Goal: Transaction & Acquisition: Purchase product/service

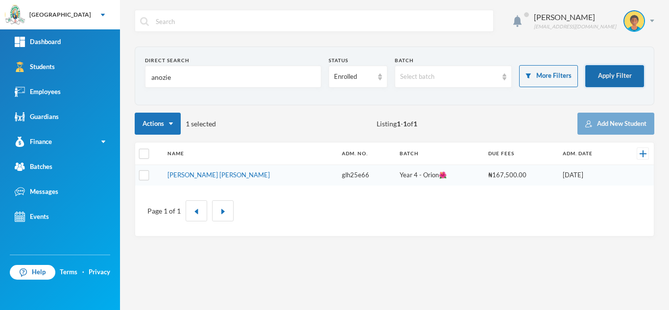
click at [601, 75] on button "Apply Filter" at bounding box center [614, 76] width 59 height 22
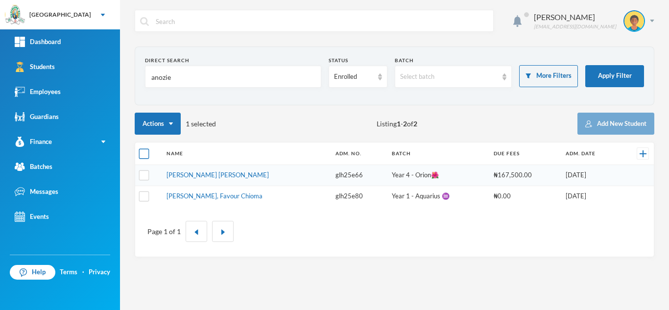
click at [145, 157] on input "checkbox" at bounding box center [144, 154] width 10 height 10
checkbox input "true"
click at [145, 157] on input "checkbox" at bounding box center [144, 154] width 10 height 10
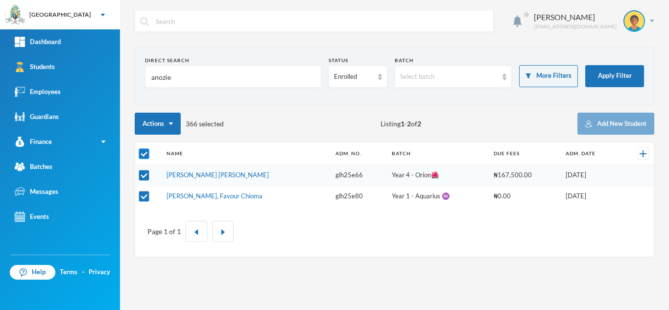
checkbox input "false"
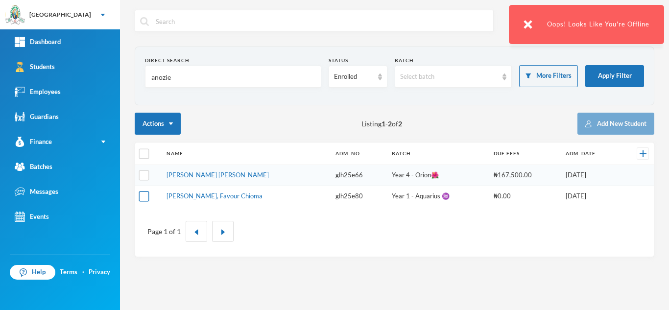
click at [145, 195] on input "checkbox" at bounding box center [144, 196] width 10 height 10
checkbox input "true"
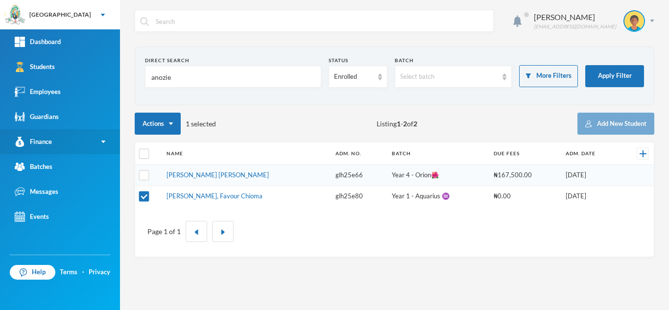
click at [83, 143] on link "Finance" at bounding box center [60, 141] width 120 height 25
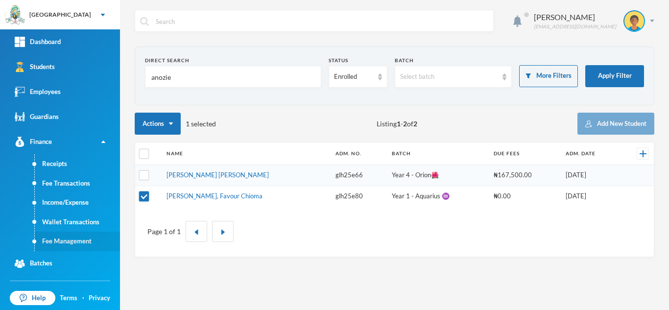
click at [66, 239] on link "Fee Management" at bounding box center [77, 242] width 85 height 20
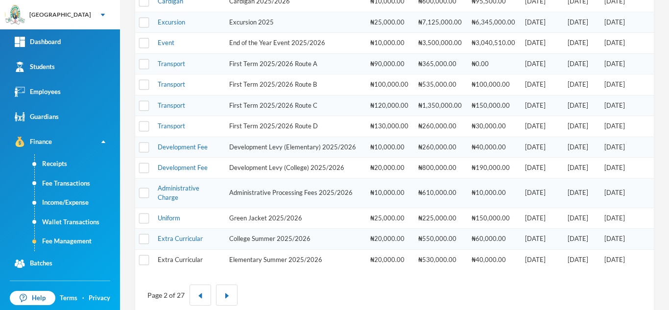
scroll to position [332, 0]
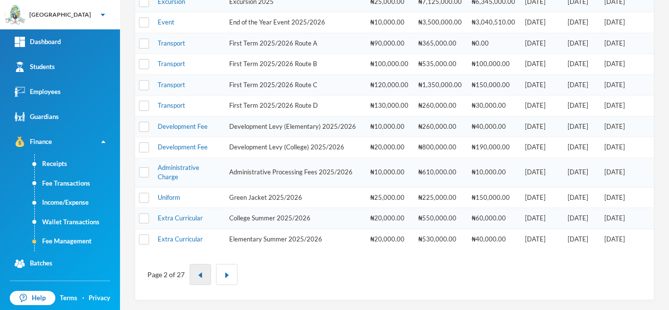
click at [200, 277] on img "button" at bounding box center [200, 275] width 6 height 6
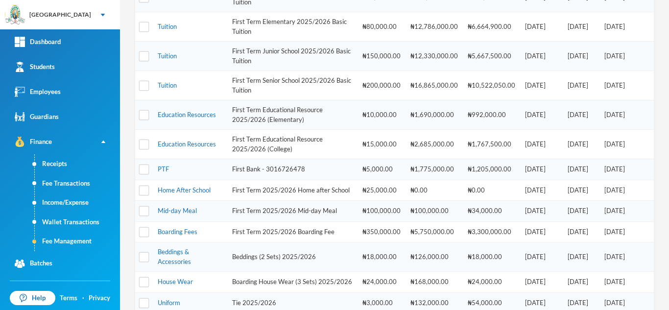
scroll to position [62, 0]
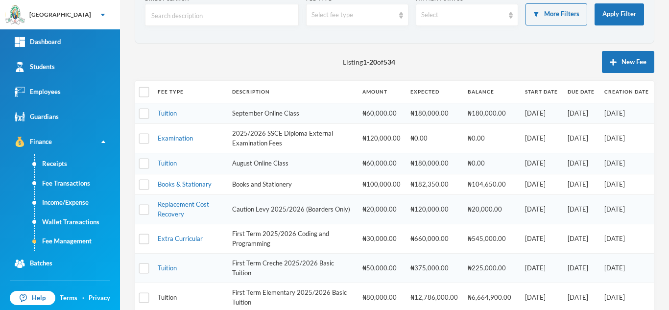
click at [166, 295] on link "Tuition" at bounding box center [167, 297] width 19 height 8
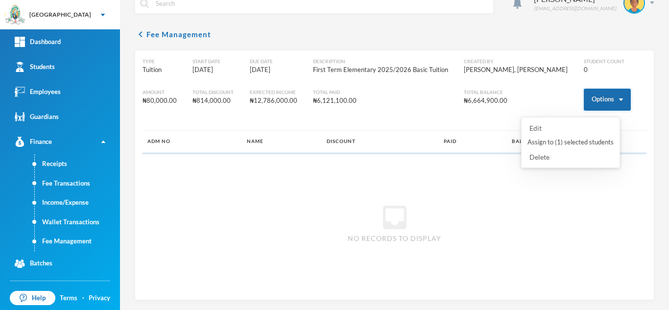
click at [584, 102] on button "Options" at bounding box center [607, 100] width 47 height 22
click at [557, 140] on button "Assign to ( 1 ) selected students" at bounding box center [570, 143] width 88 height 18
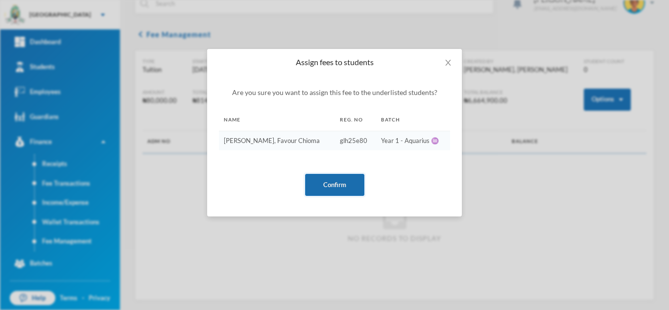
click at [320, 182] on button "Confirm" at bounding box center [334, 185] width 59 height 22
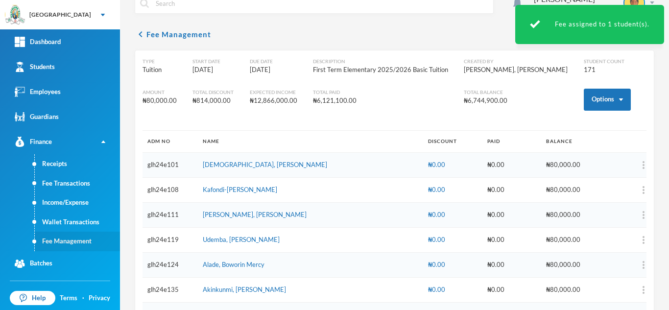
click at [69, 242] on link "Fee Management" at bounding box center [77, 242] width 85 height 20
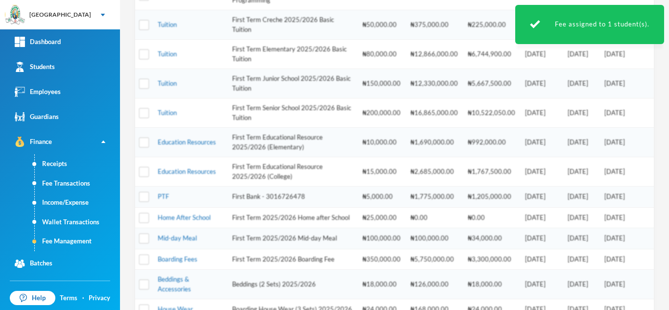
scroll to position [323, 0]
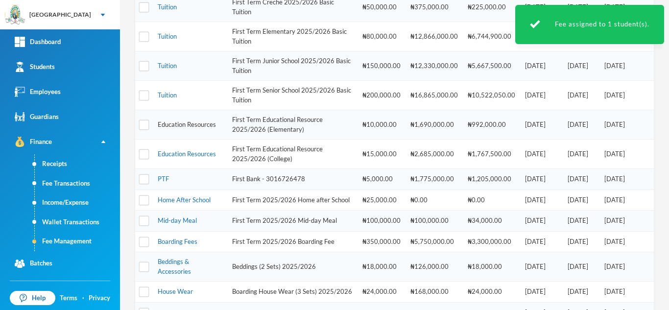
click at [207, 125] on link "Education Resources" at bounding box center [187, 124] width 58 height 8
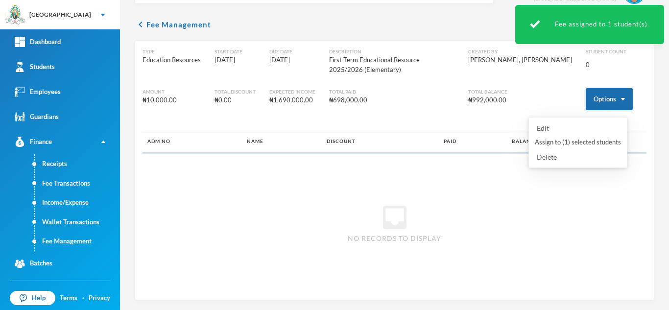
click at [590, 98] on button "Options" at bounding box center [608, 99] width 47 height 22
click at [567, 141] on button "Assign to ( 1 ) selected students" at bounding box center [578, 143] width 88 height 18
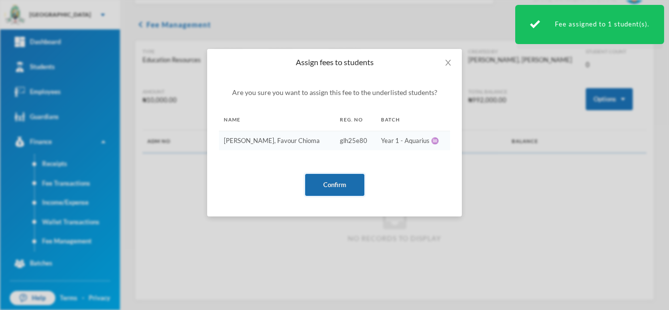
click at [323, 184] on button "Confirm" at bounding box center [334, 185] width 59 height 22
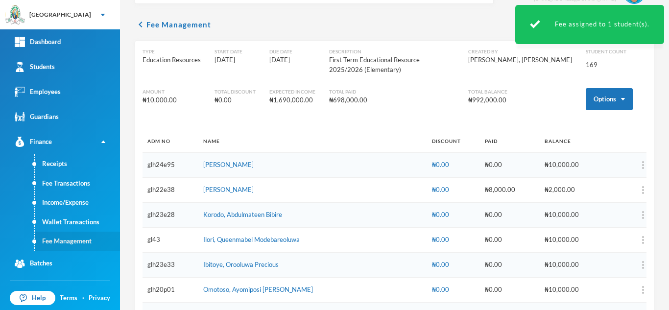
click at [79, 240] on link "Fee Management" at bounding box center [77, 242] width 85 height 20
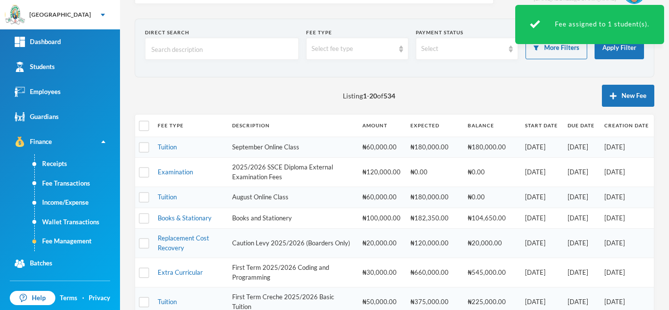
scroll to position [305, 0]
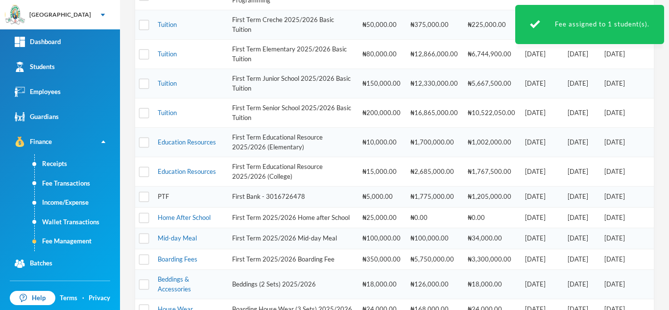
click at [163, 196] on link "PTF" at bounding box center [163, 196] width 11 height 8
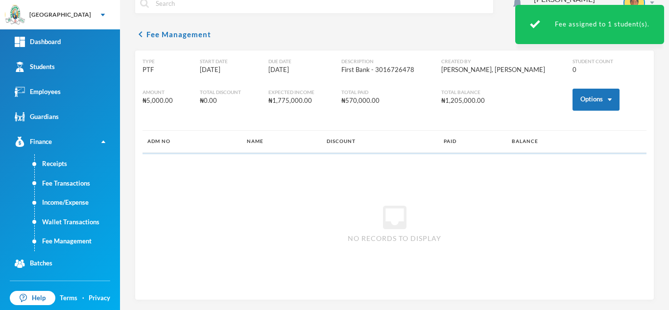
scroll to position [18, 0]
click at [583, 103] on button "Options" at bounding box center [595, 100] width 47 height 22
click at [552, 142] on button "Assign to ( 1 ) selected students" at bounding box center [559, 143] width 88 height 18
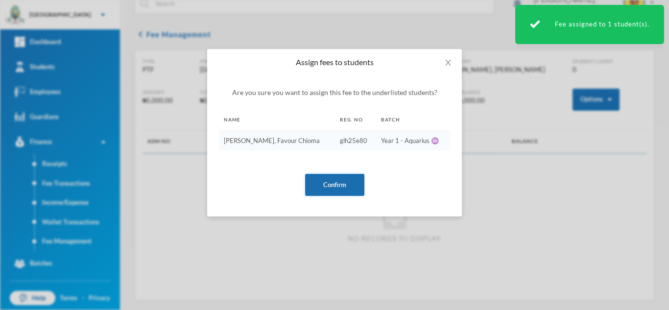
click at [340, 190] on button "Confirm" at bounding box center [334, 185] width 59 height 22
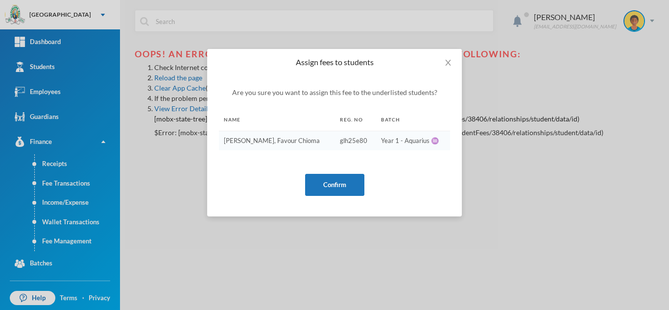
scroll to position [0, 0]
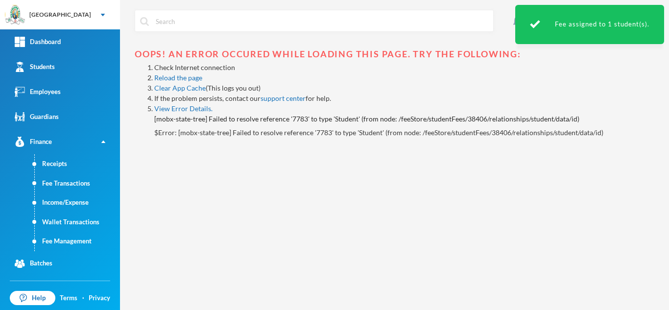
click at [70, 238] on link "Fee Management" at bounding box center [77, 242] width 85 height 20
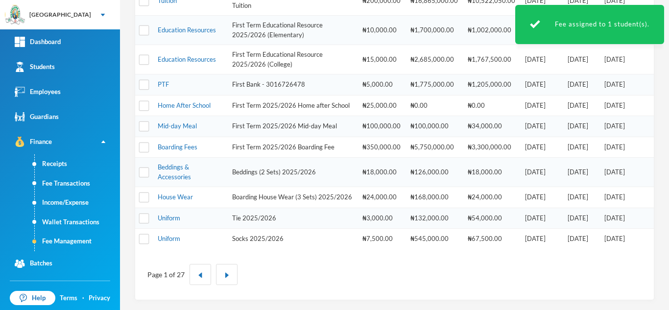
scroll to position [434, 0]
click at [170, 236] on link "Uniform" at bounding box center [169, 238] width 23 height 8
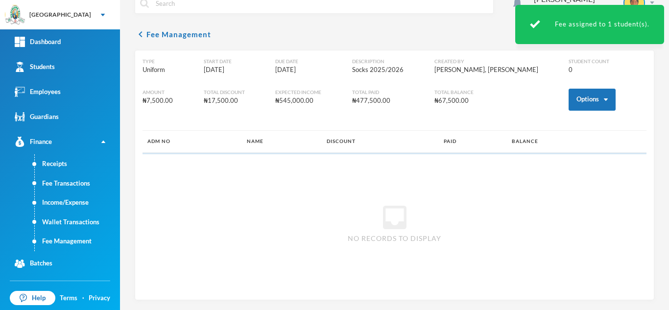
scroll to position [18, 0]
click at [572, 104] on button "Options" at bounding box center [591, 100] width 47 height 22
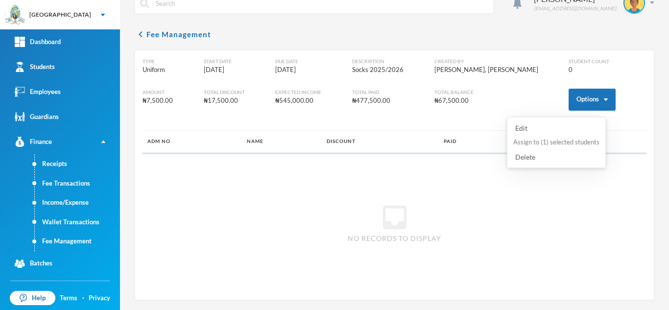
click at [556, 142] on button "Assign to ( 1 ) selected students" at bounding box center [556, 143] width 88 height 18
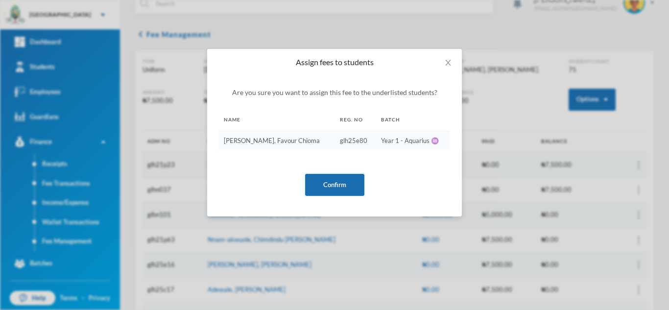
click at [330, 186] on button "Confirm" at bounding box center [334, 185] width 59 height 22
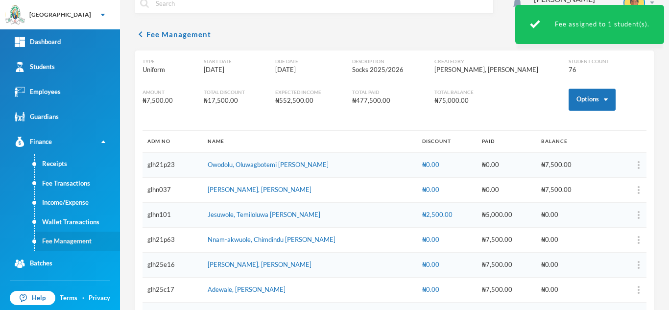
click at [66, 238] on link "Fee Management" at bounding box center [77, 242] width 85 height 20
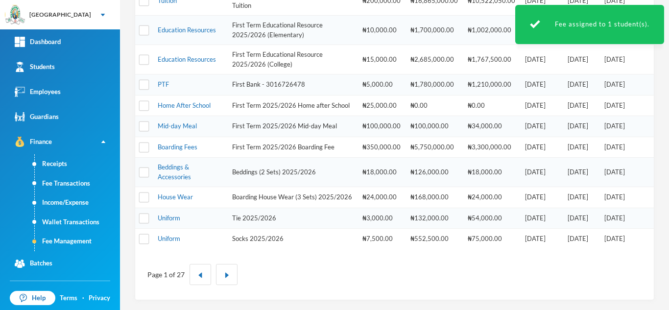
scroll to position [434, 0]
click at [227, 276] on img "button" at bounding box center [227, 275] width 6 height 6
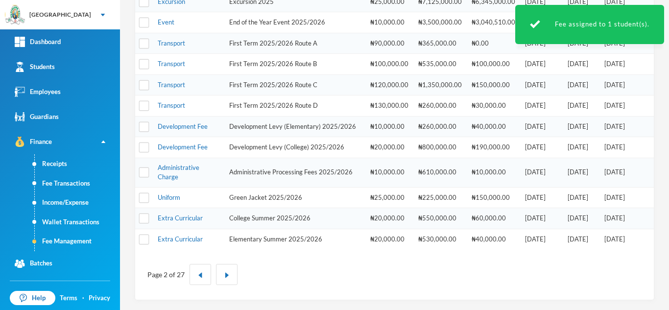
scroll to position [62, 0]
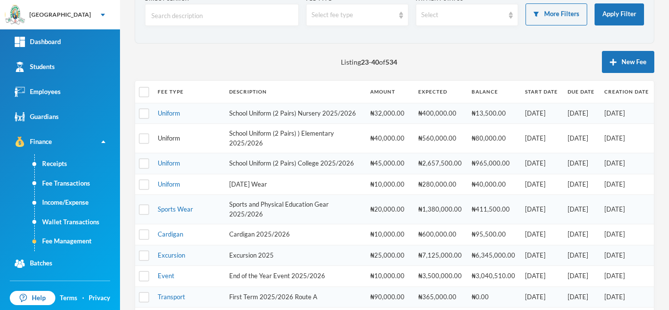
click at [168, 142] on link "Uniform" at bounding box center [169, 138] width 23 height 8
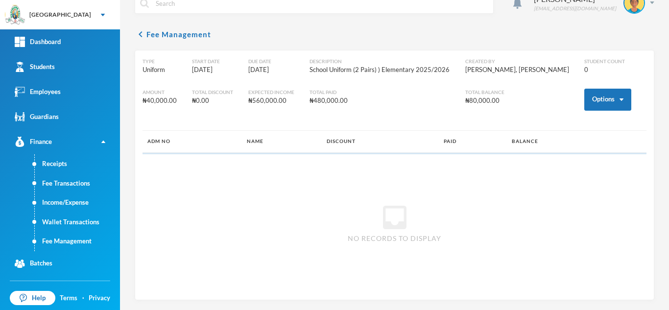
scroll to position [18, 0]
click at [586, 96] on button "Options" at bounding box center [607, 100] width 47 height 22
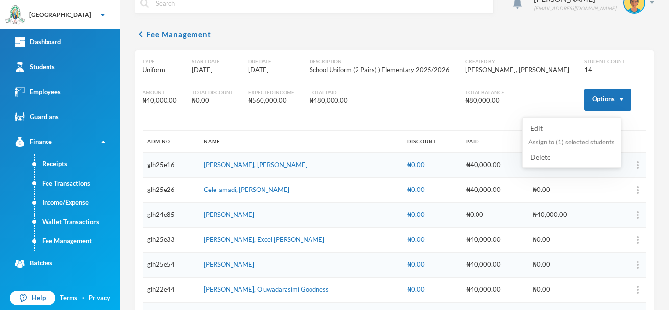
click at [554, 142] on button "Assign to ( 1 ) selected students" at bounding box center [571, 143] width 88 height 18
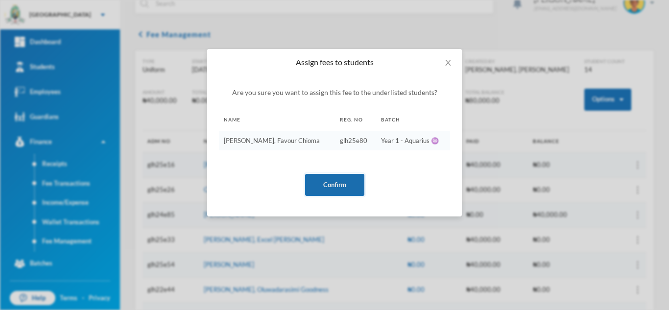
click at [325, 186] on button "Confirm" at bounding box center [334, 185] width 59 height 22
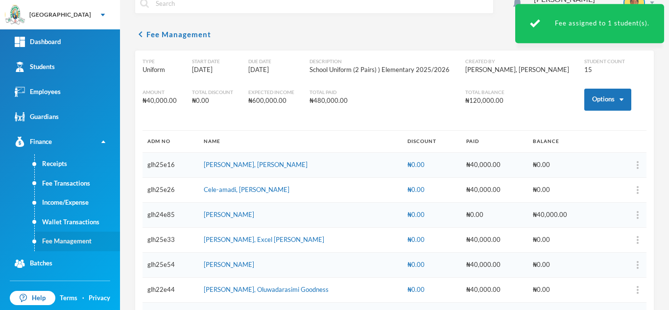
click at [67, 242] on link "Fee Management" at bounding box center [77, 242] width 85 height 20
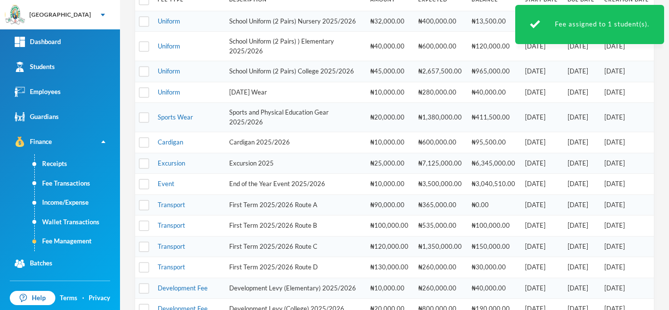
scroll to position [156, 0]
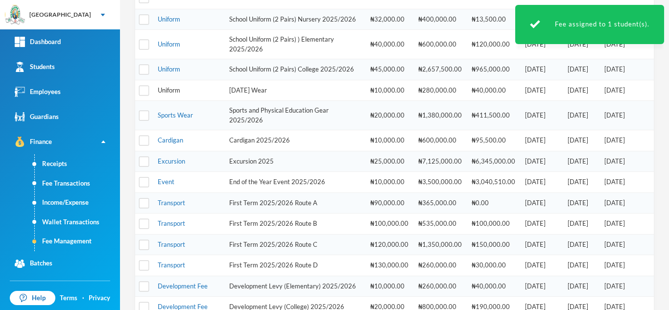
click at [175, 94] on link "Uniform" at bounding box center [169, 90] width 23 height 8
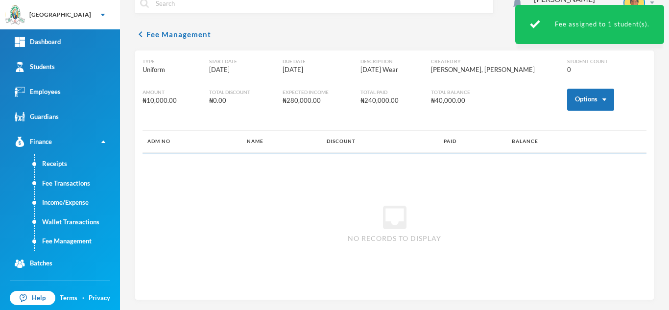
scroll to position [18, 0]
click at [578, 97] on button "Options" at bounding box center [590, 100] width 47 height 22
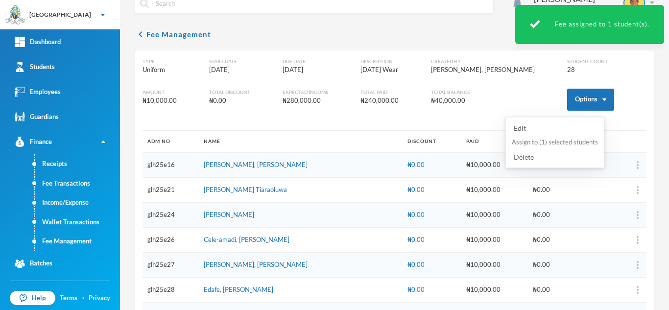
click at [539, 139] on button "Assign to ( 1 ) selected students" at bounding box center [555, 143] width 88 height 18
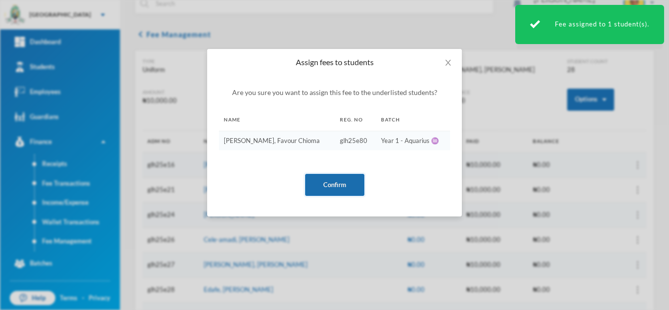
click at [317, 183] on button "Confirm" at bounding box center [334, 185] width 59 height 22
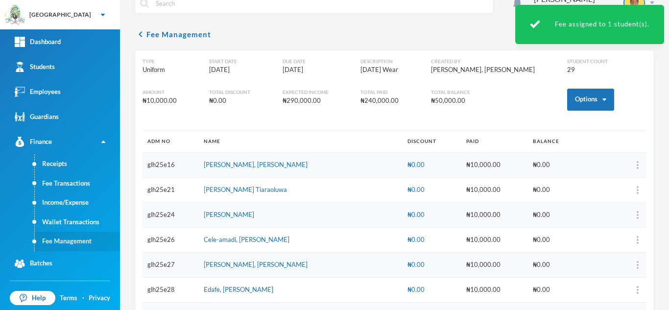
click at [71, 245] on link "Fee Management" at bounding box center [77, 242] width 85 height 20
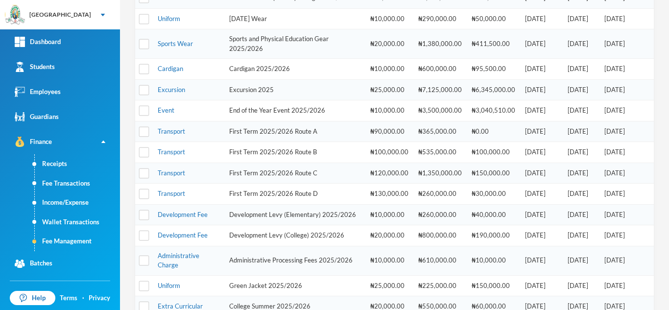
scroll to position [229, 0]
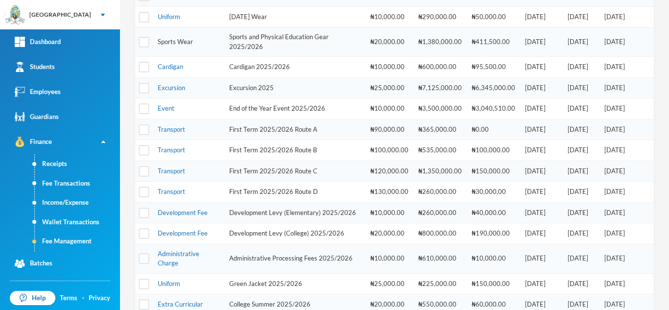
click at [168, 46] on link "Sports Wear" at bounding box center [175, 42] width 35 height 8
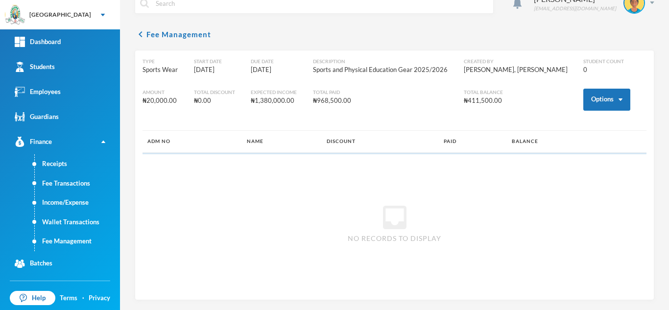
scroll to position [18, 0]
click at [585, 101] on button "Options" at bounding box center [606, 100] width 47 height 22
click at [559, 140] on button "Assign to ( 1 ) selected students" at bounding box center [570, 143] width 88 height 18
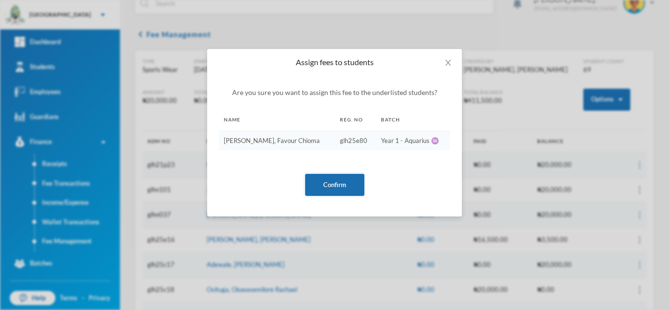
click at [324, 179] on button "Confirm" at bounding box center [334, 185] width 59 height 22
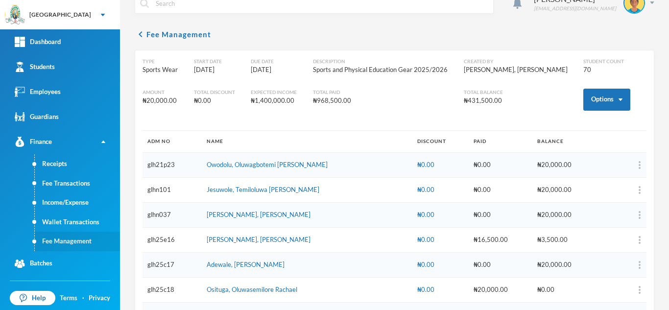
click at [73, 244] on link "Fee Management" at bounding box center [77, 242] width 85 height 20
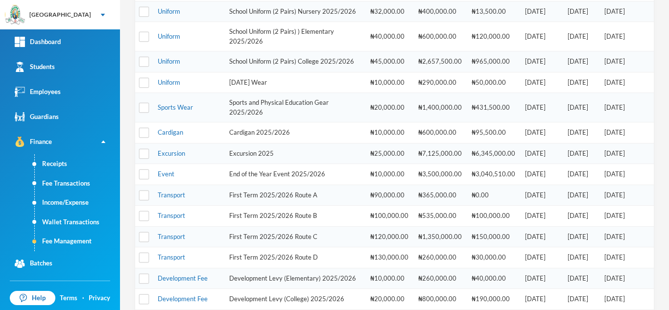
scroll to position [231, 0]
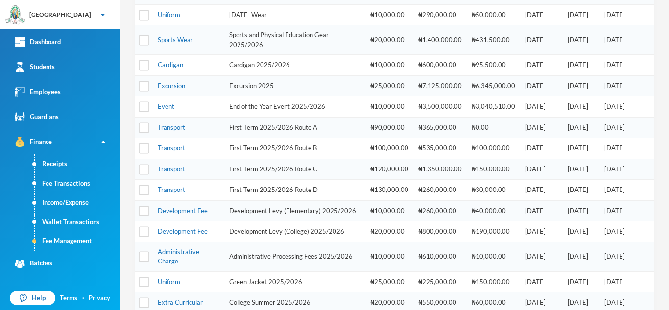
click at [170, 76] on td "Cardigan" at bounding box center [188, 65] width 71 height 21
click at [170, 69] on link "Cardigan" at bounding box center [170, 65] width 25 height 8
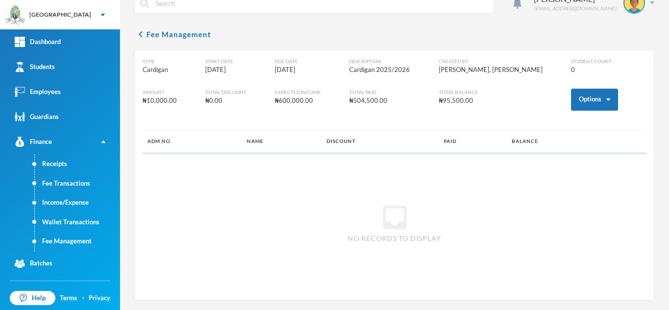
scroll to position [18, 0]
click at [572, 95] on button "Options" at bounding box center [594, 100] width 47 height 22
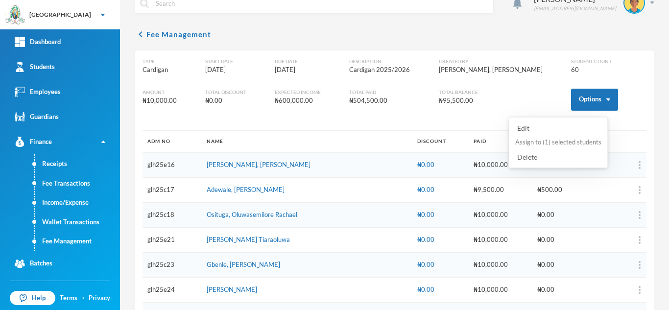
click at [540, 145] on button "Assign to ( 1 ) selected students" at bounding box center [558, 143] width 88 height 18
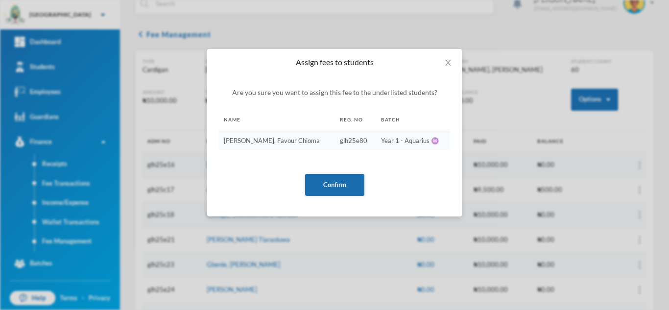
click at [320, 187] on button "Confirm" at bounding box center [334, 185] width 59 height 22
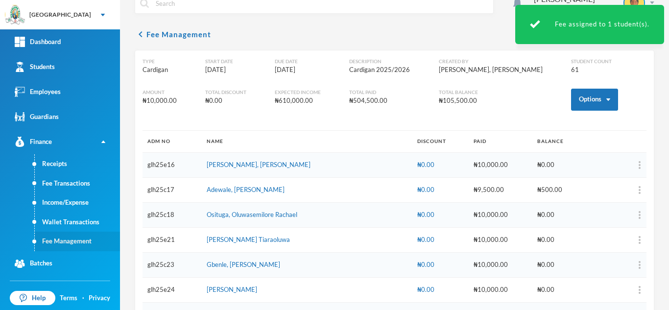
click at [67, 243] on link "Fee Management" at bounding box center [77, 242] width 85 height 20
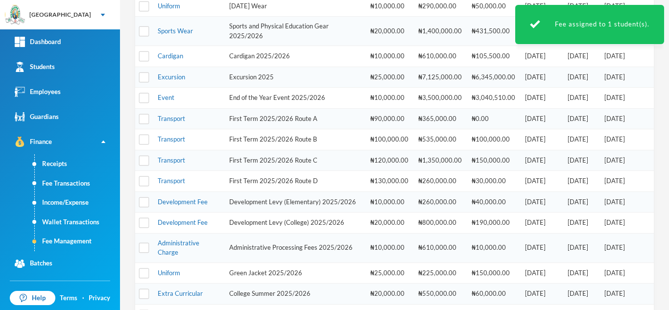
scroll to position [239, 0]
click at [171, 82] on link "Excursion" at bounding box center [171, 78] width 27 height 8
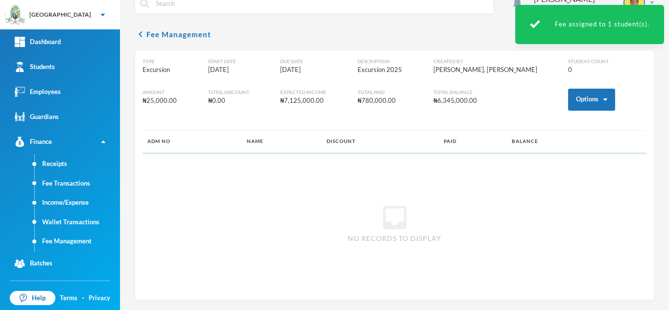
scroll to position [18, 0]
click at [580, 103] on button "Options" at bounding box center [591, 100] width 47 height 22
click at [549, 138] on button "Assign to ( 1 ) selected students" at bounding box center [556, 143] width 88 height 18
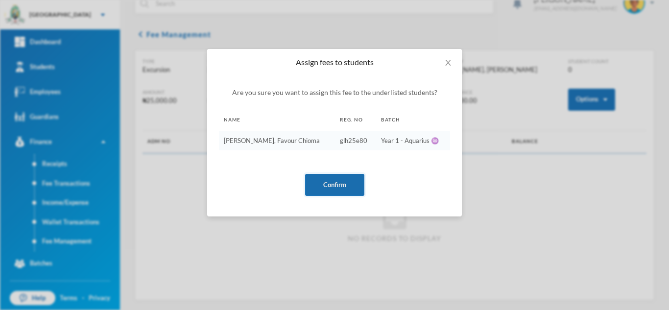
click at [333, 186] on button "Confirm" at bounding box center [334, 185] width 59 height 22
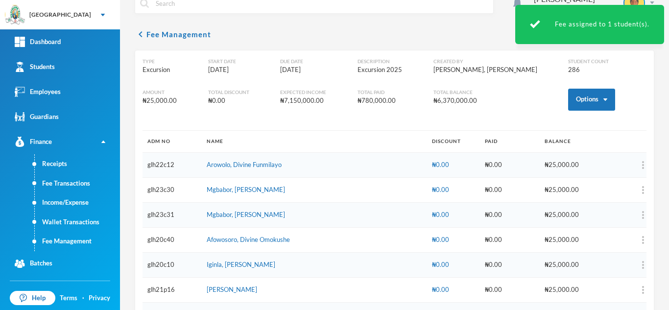
click at [83, 244] on link "Fee Management" at bounding box center [77, 242] width 85 height 20
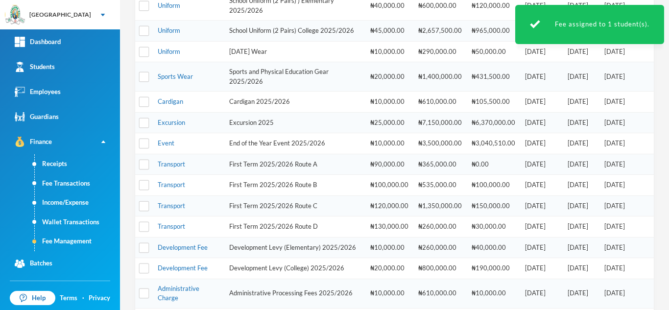
scroll to position [257, 0]
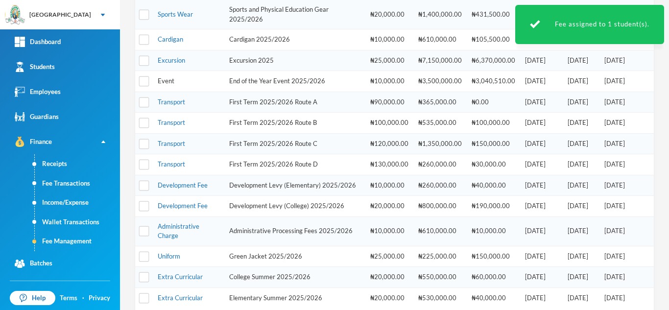
click at [169, 85] on link "Event" at bounding box center [166, 81] width 17 height 8
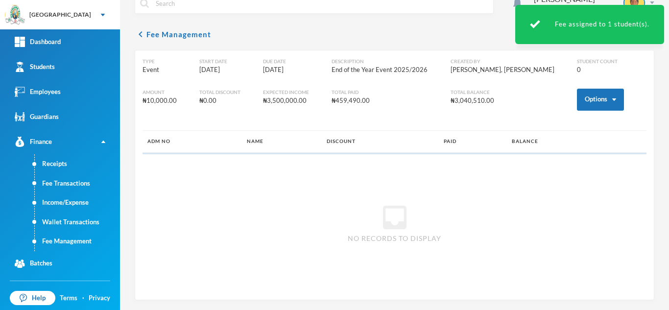
scroll to position [18, 0]
click at [580, 100] on button "Options" at bounding box center [600, 100] width 47 height 22
click at [539, 142] on button "Assign to ( 1 ) selected students" at bounding box center [564, 143] width 88 height 18
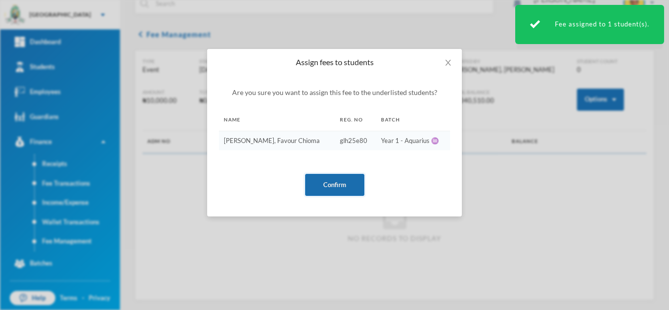
click at [336, 187] on button "Confirm" at bounding box center [334, 185] width 59 height 22
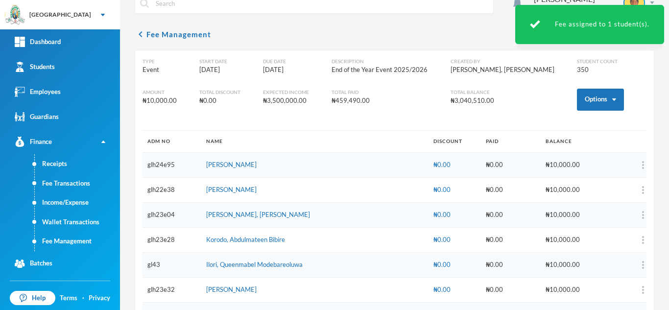
click at [72, 239] on link "Fee Management" at bounding box center [77, 242] width 85 height 20
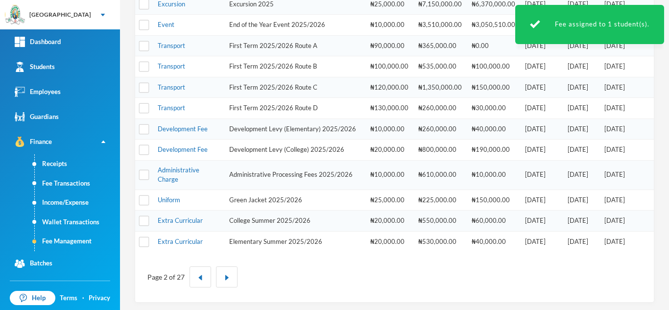
scroll to position [318, 0]
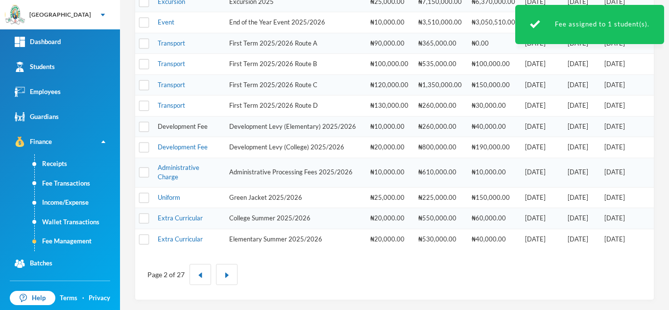
click at [182, 130] on link "Development Fee" at bounding box center [183, 126] width 50 height 8
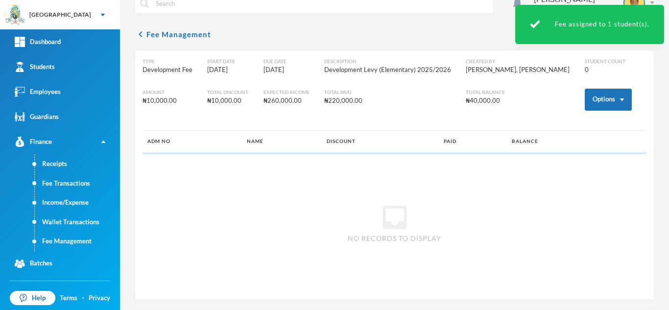
scroll to position [18, 0]
click at [594, 97] on button "Options" at bounding box center [608, 100] width 47 height 22
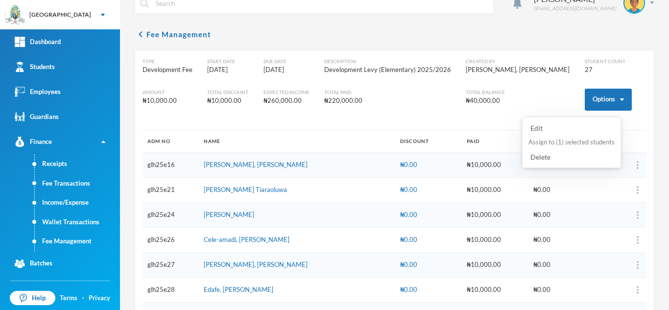
click at [562, 137] on button "Assign to ( 1 ) selected students" at bounding box center [571, 143] width 88 height 18
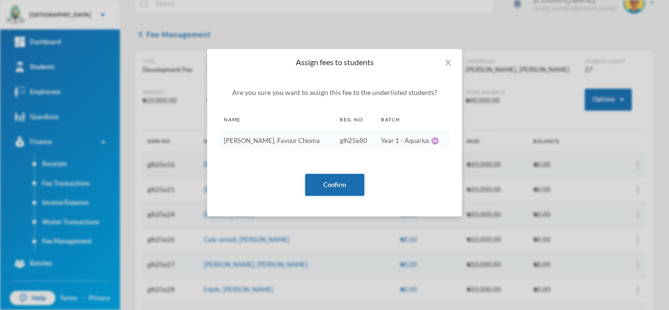
click at [333, 188] on button "Confirm" at bounding box center [334, 185] width 59 height 22
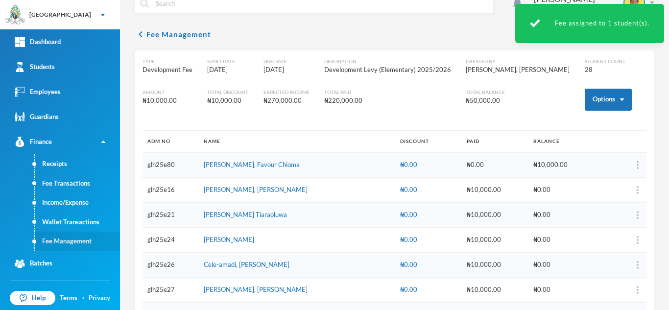
click at [72, 245] on link "Fee Management" at bounding box center [77, 242] width 85 height 20
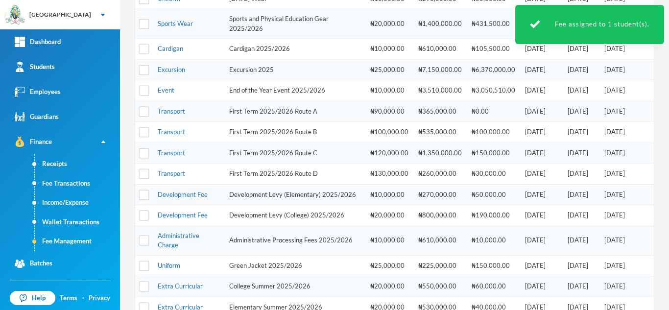
scroll to position [247, 0]
click at [186, 249] on link "Administrative Charge" at bounding box center [179, 241] width 42 height 18
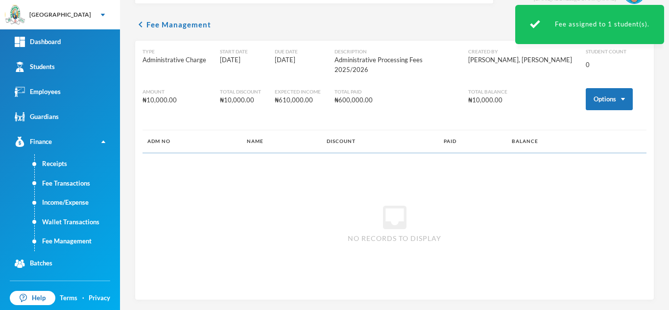
scroll to position [18, 0]
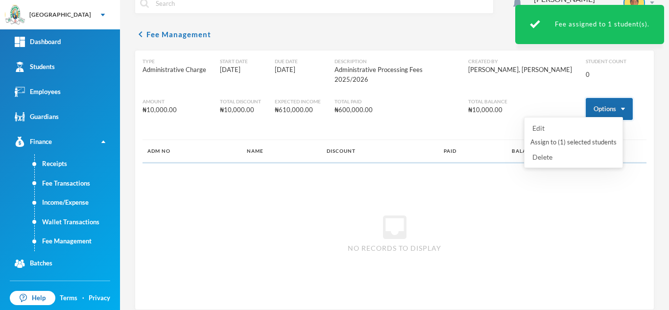
click at [599, 103] on button "Options" at bounding box center [608, 109] width 47 height 22
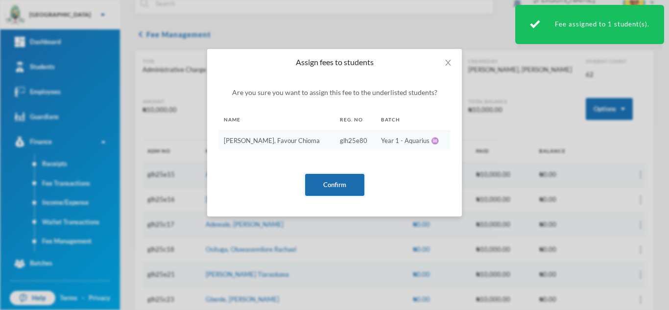
click at [322, 187] on button "Confirm" at bounding box center [334, 185] width 59 height 22
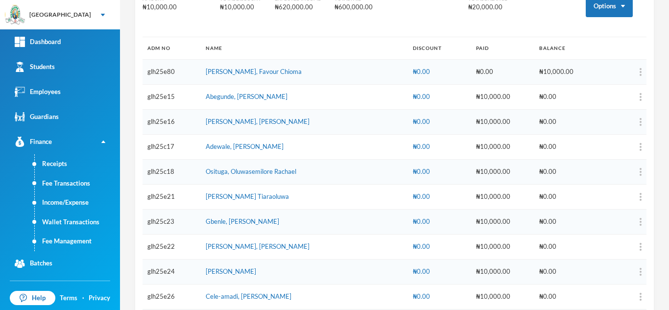
scroll to position [118, 0]
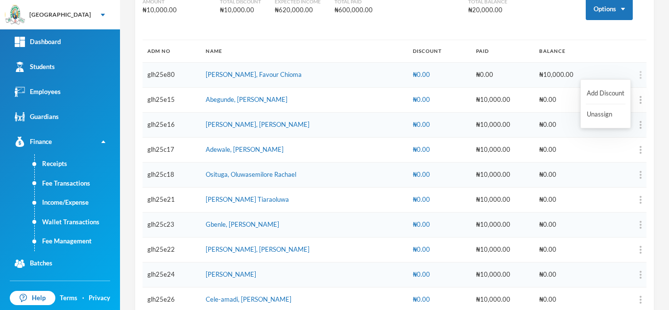
click at [639, 71] on img "button" at bounding box center [640, 75] width 2 height 8
click at [603, 93] on button "Add Discount" at bounding box center [605, 94] width 40 height 18
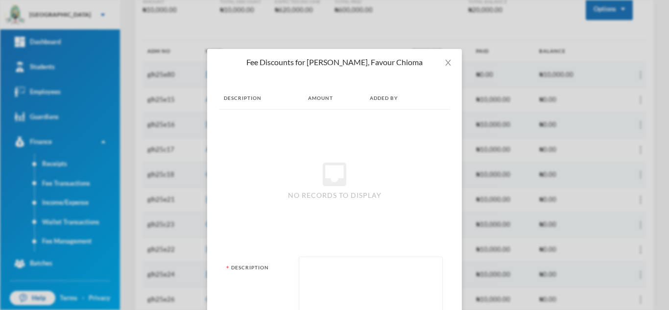
click at [307, 278] on textarea at bounding box center [370, 288] width 133 height 53
type textarea "rebate"
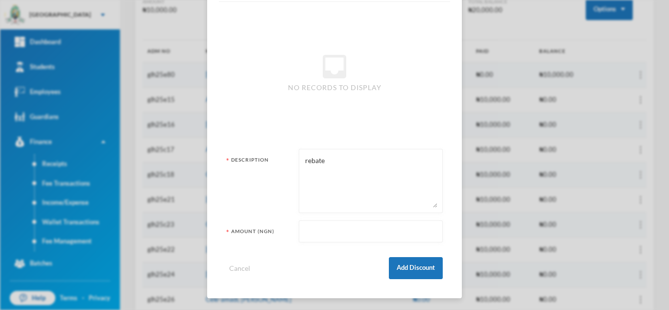
click at [364, 228] on input "text" at bounding box center [370, 232] width 133 height 22
type input "10000"
click at [410, 273] on button "Add Discount" at bounding box center [416, 268] width 54 height 22
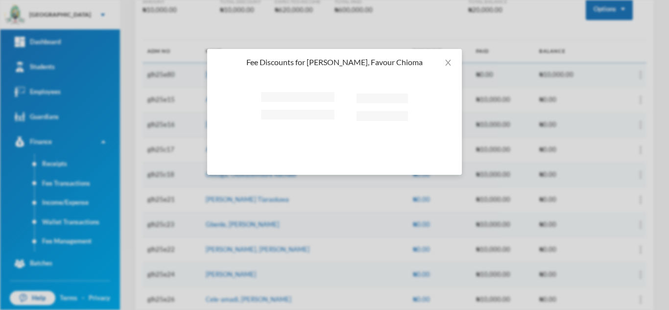
scroll to position [0, 0]
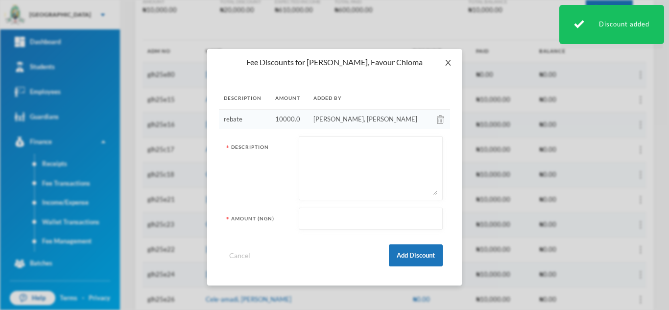
click at [447, 61] on icon "icon: close" at bounding box center [448, 63] width 8 height 8
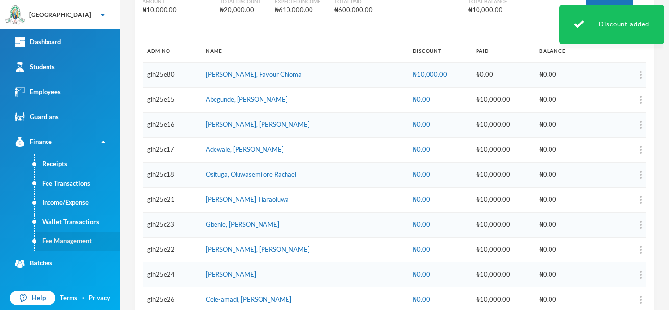
click at [67, 241] on link "Fee Management" at bounding box center [77, 242] width 85 height 20
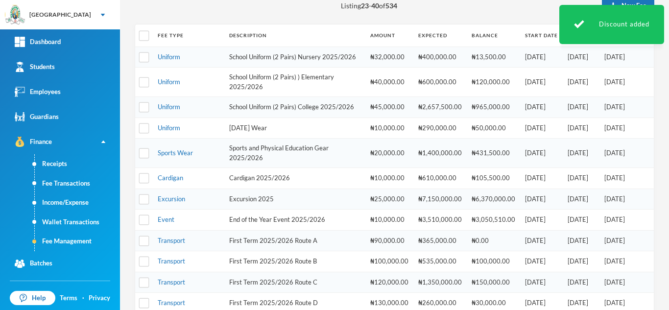
scroll to position [332, 0]
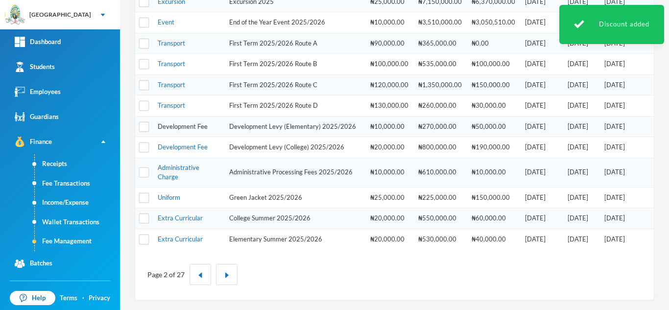
click at [168, 126] on link "Development Fee" at bounding box center [183, 126] width 50 height 8
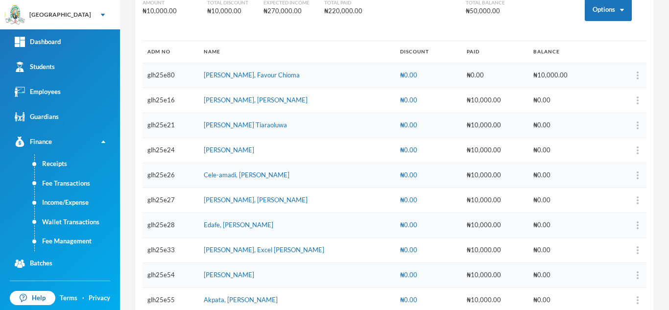
scroll to position [10, 0]
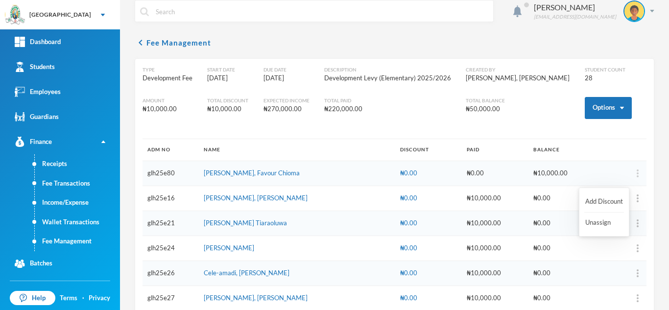
click at [636, 171] on img "button" at bounding box center [637, 173] width 2 height 8
click at [594, 204] on button "Add Discount" at bounding box center [604, 202] width 40 height 18
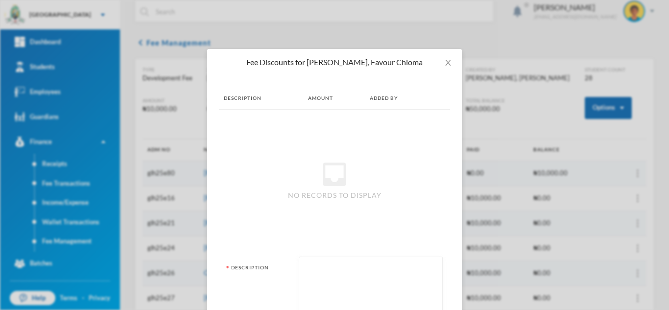
click at [338, 283] on textarea at bounding box center [370, 288] width 133 height 53
type textarea "rebate"
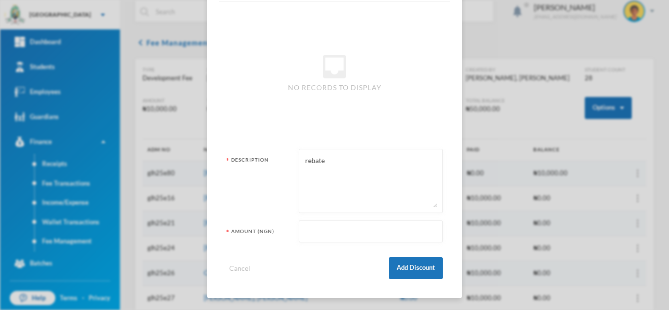
click at [304, 234] on input "text" at bounding box center [370, 232] width 133 height 22
type input "10000"
click at [404, 266] on button "Add Discount" at bounding box center [416, 268] width 54 height 22
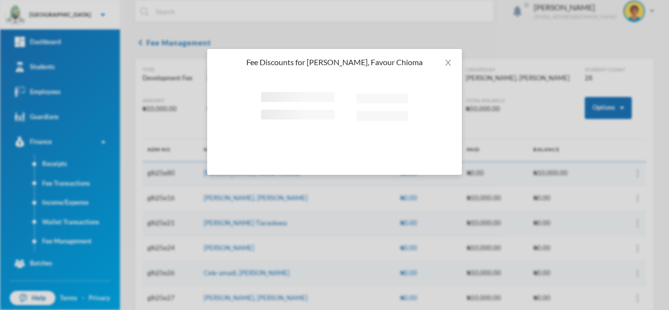
scroll to position [0, 0]
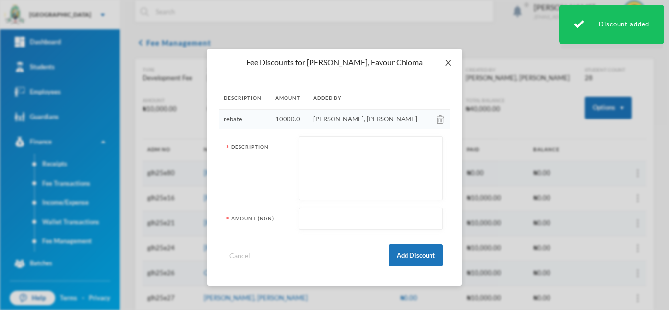
click at [445, 57] on span "Close" at bounding box center [447, 62] width 27 height 27
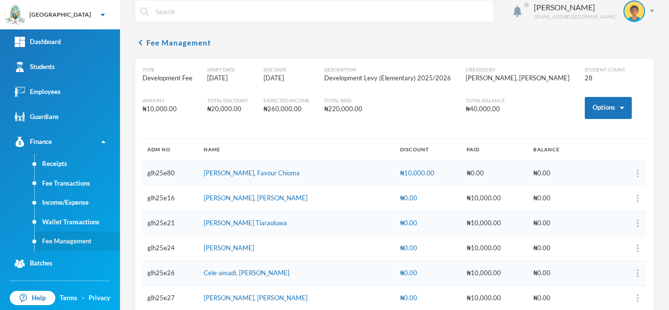
click at [70, 241] on link "Fee Management" at bounding box center [77, 242] width 85 height 20
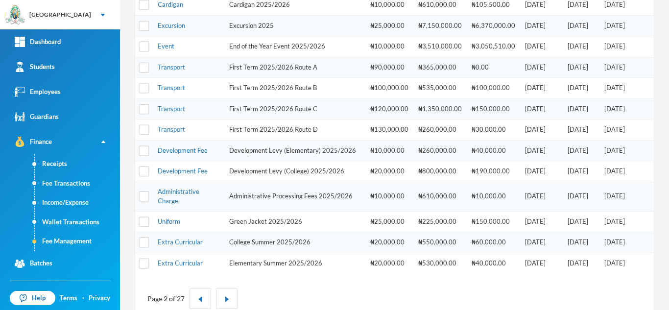
scroll to position [332, 0]
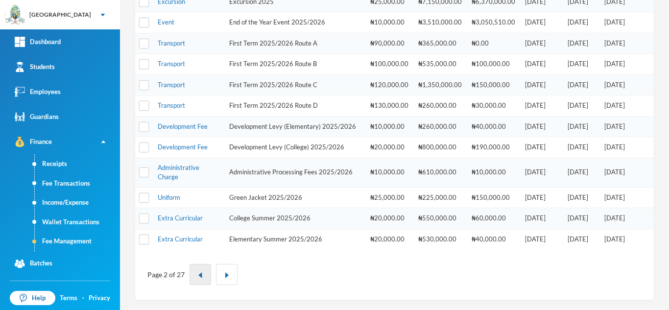
click at [198, 282] on button "button" at bounding box center [200, 274] width 22 height 21
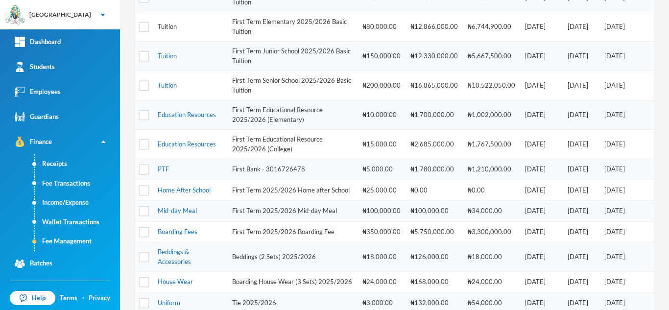
click at [170, 26] on link "Tuition" at bounding box center [167, 27] width 19 height 8
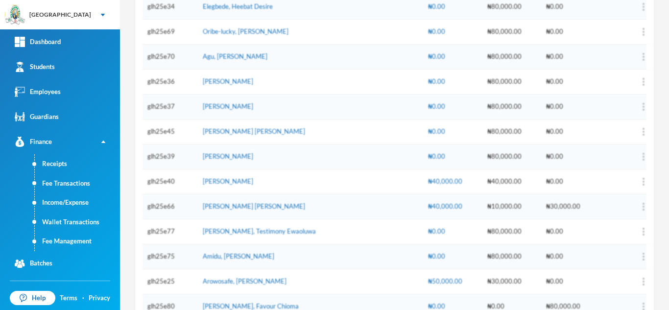
scroll to position [4147, 0]
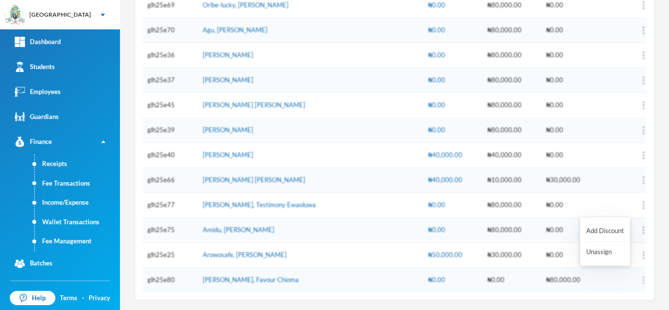
click at [642, 280] on img "button" at bounding box center [643, 280] width 2 height 8
click at [597, 228] on button "Add Discount" at bounding box center [605, 234] width 40 height 18
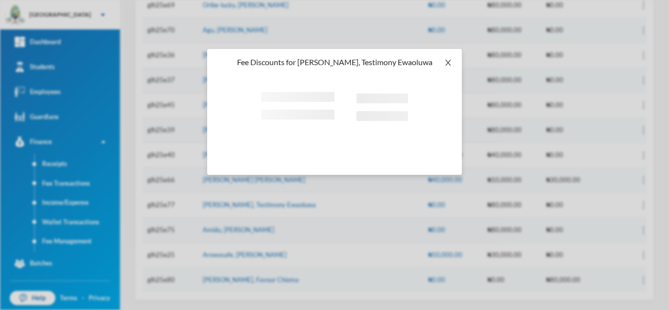
click at [445, 60] on icon "icon: close" at bounding box center [448, 63] width 8 height 8
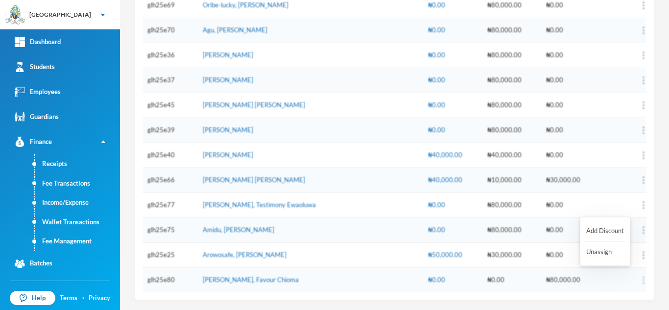
click at [642, 282] on img "button" at bounding box center [643, 280] width 2 height 8
click at [603, 232] on button "Add Discount" at bounding box center [605, 231] width 40 height 18
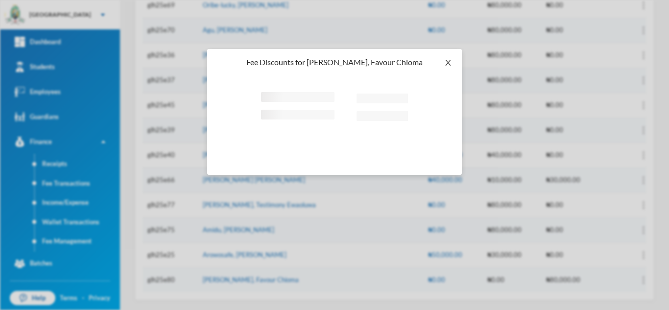
click at [447, 59] on icon "icon: close" at bounding box center [448, 63] width 8 height 8
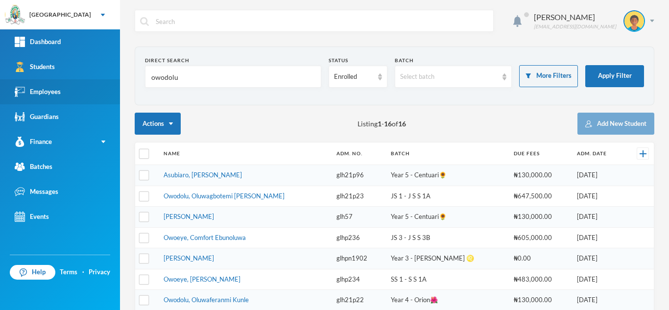
drag, startPoint x: 186, startPoint y: 72, endPoint x: 26, endPoint y: 95, distance: 161.7
click at [72, 83] on div "Greenland Hall Your Bluebic Account Greenland Hall Add a New School Dashboard S…" at bounding box center [334, 155] width 669 height 310
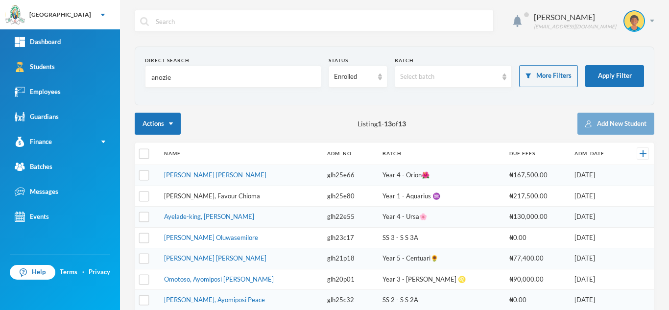
type input "anozie"
click at [199, 197] on link "[PERSON_NAME], Favour Chioma" at bounding box center [212, 196] width 96 height 8
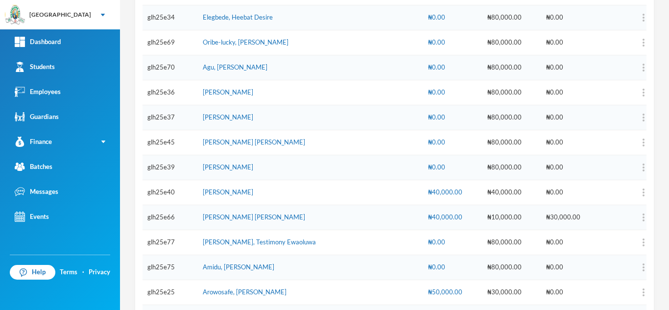
scroll to position [4147, 0]
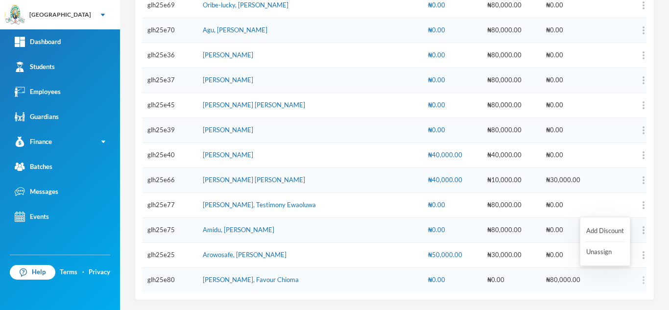
click at [642, 281] on img "button" at bounding box center [643, 280] width 2 height 8
click at [598, 231] on button "Add Discount" at bounding box center [605, 231] width 40 height 18
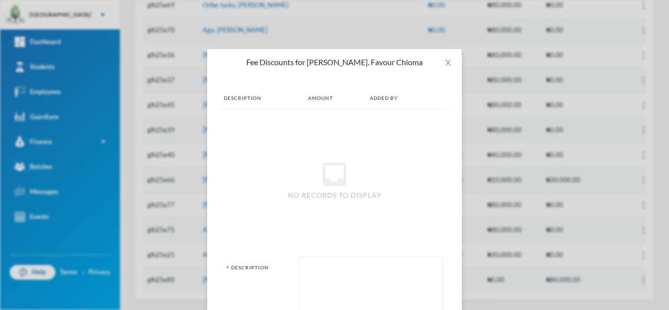
click at [376, 279] on textarea at bounding box center [370, 288] width 133 height 53
type textarea "staff rebate"
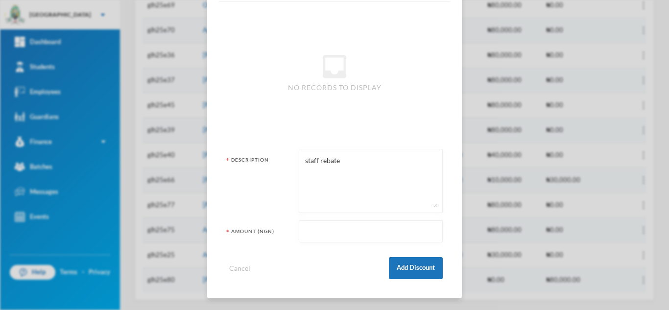
click at [384, 237] on input "text" at bounding box center [370, 232] width 133 height 22
type input "40000"
click at [414, 272] on button "Add Discount" at bounding box center [416, 268] width 54 height 22
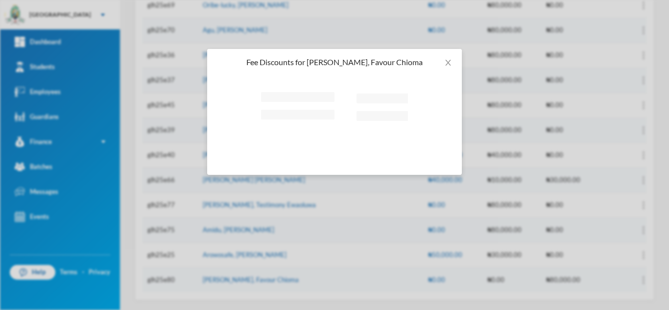
scroll to position [0, 0]
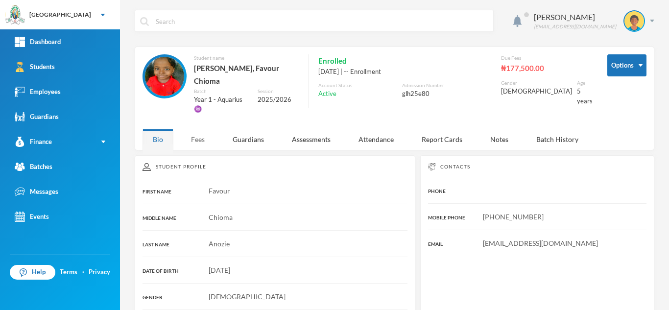
click at [198, 129] on div "Fees" at bounding box center [198, 139] width 34 height 21
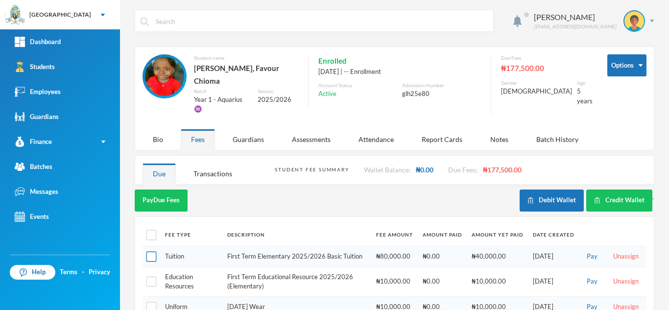
click at [149, 252] on input "checkbox" at bounding box center [151, 257] width 10 height 10
checkbox input "true"
click at [169, 189] on button "Pay Selected (1)" at bounding box center [165, 200] width 60 height 22
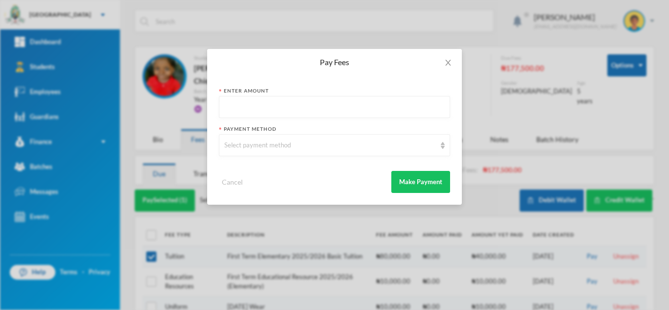
click at [303, 101] on input "text" at bounding box center [334, 107] width 220 height 22
type input "10000"
click at [302, 148] on div "Select payment method" at bounding box center [329, 146] width 211 height 10
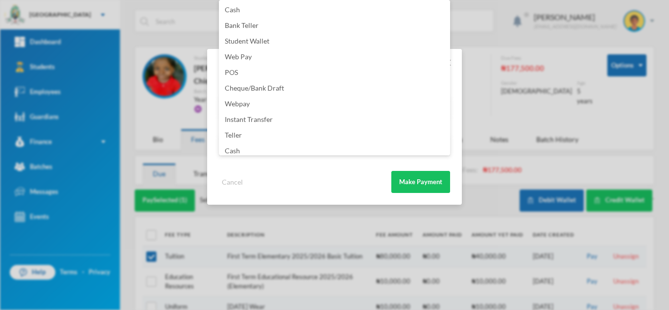
scroll to position [115, 0]
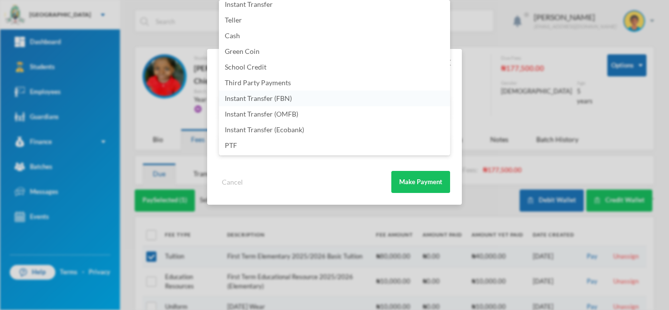
click at [337, 96] on li "Instant Transfer (FBN)" at bounding box center [334, 99] width 231 height 16
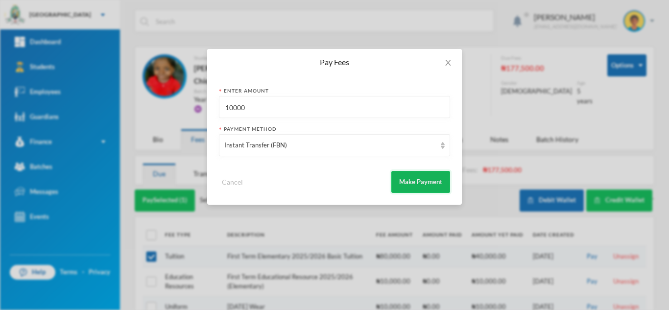
click at [414, 184] on button "Make Payment" at bounding box center [420, 182] width 59 height 22
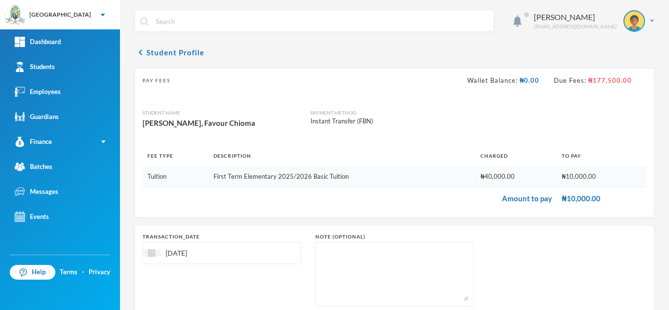
scroll to position [63, 0]
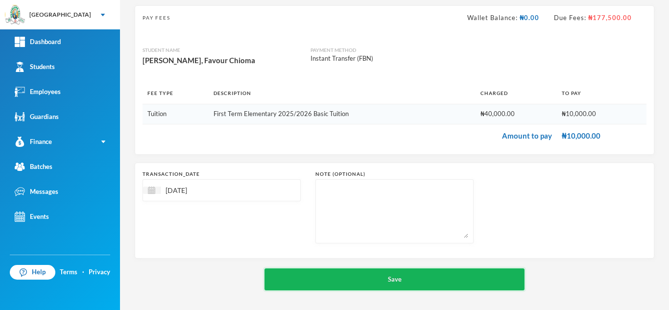
click at [354, 282] on button "Save" at bounding box center [394, 279] width 260 height 22
